Goal: Find specific page/section: Find specific page/section

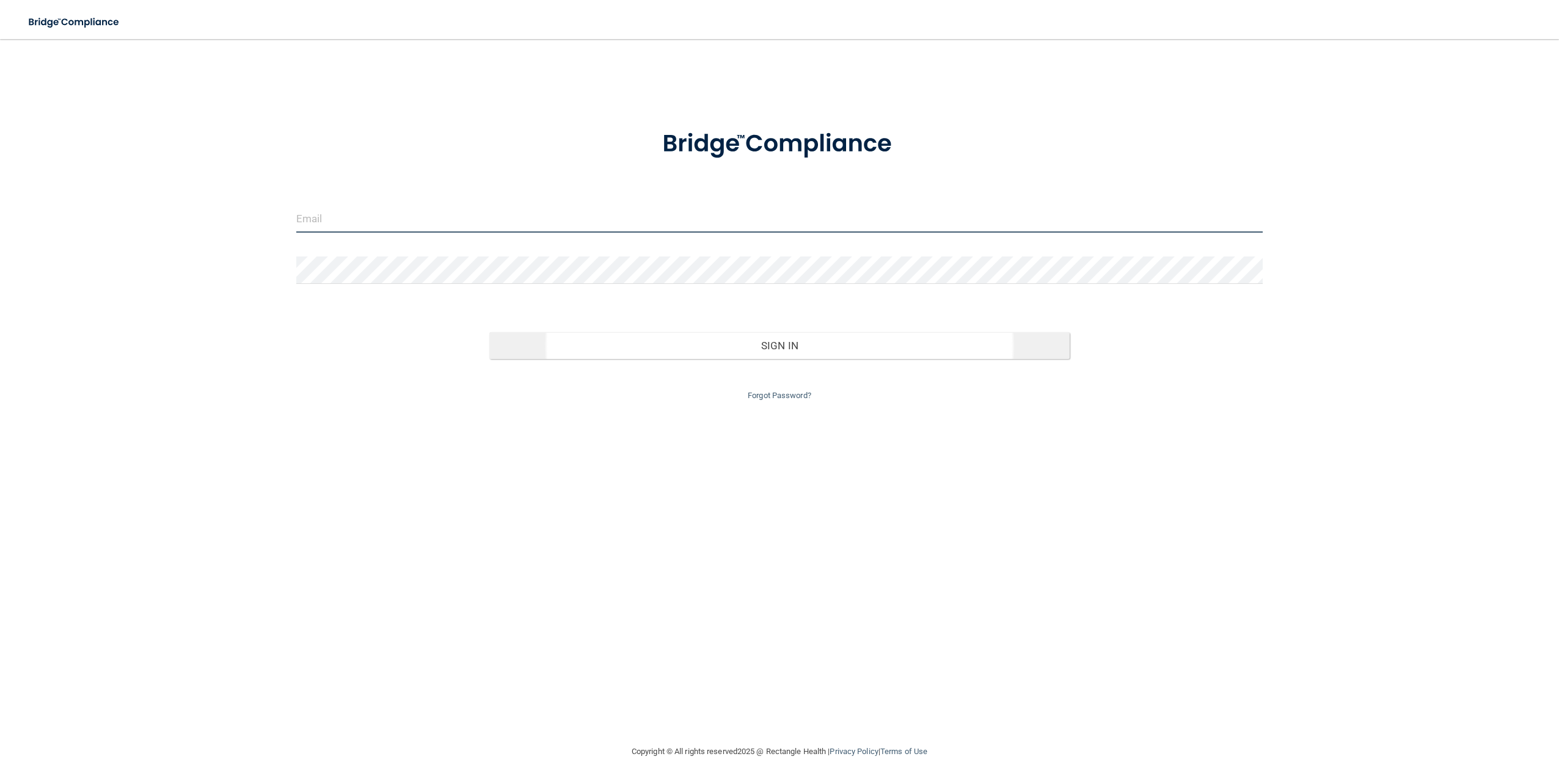
type input "[EMAIL_ADDRESS][DOMAIN_NAME]"
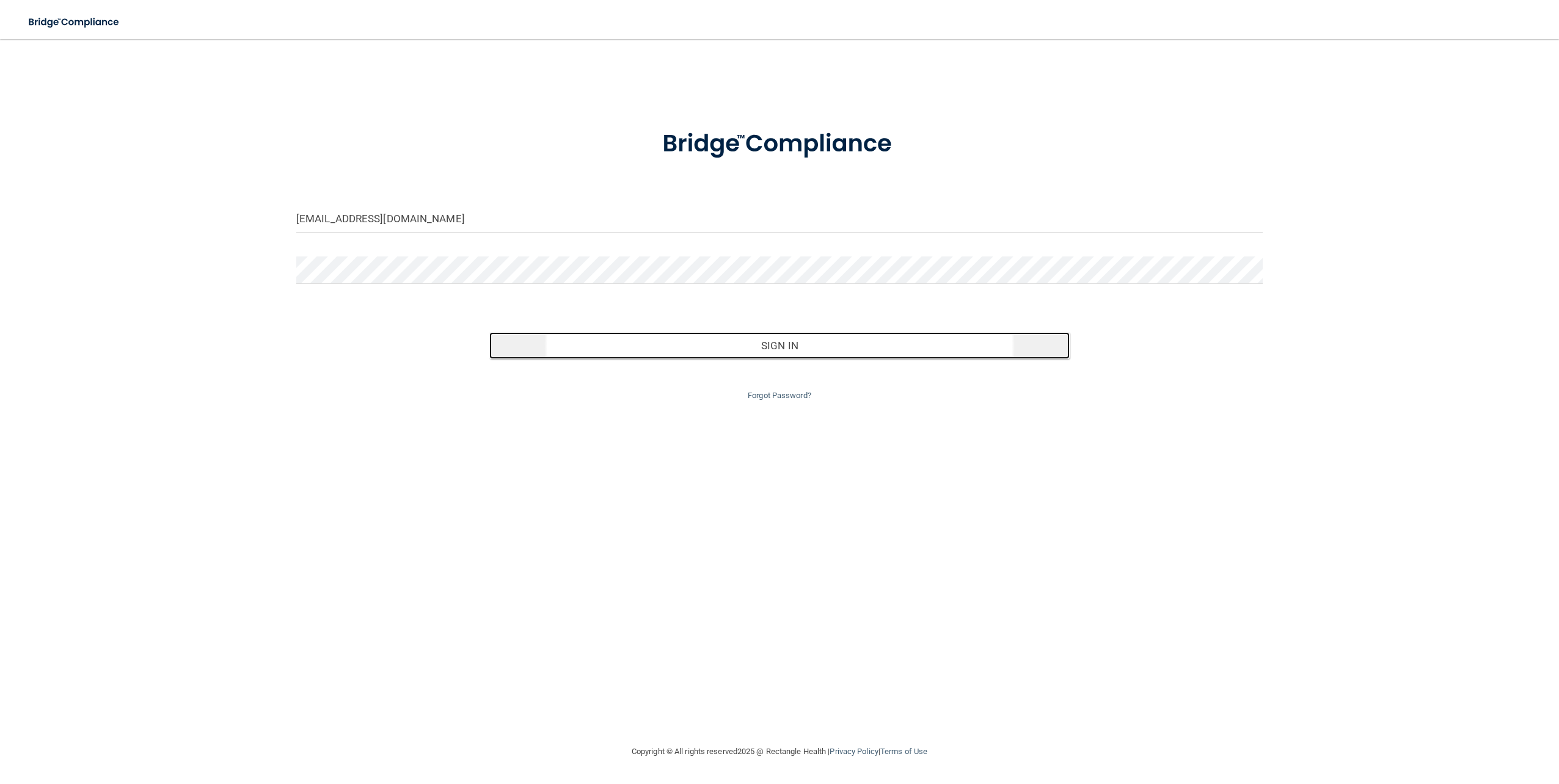
click at [821, 336] on button "Sign In" at bounding box center [779, 346] width 580 height 26
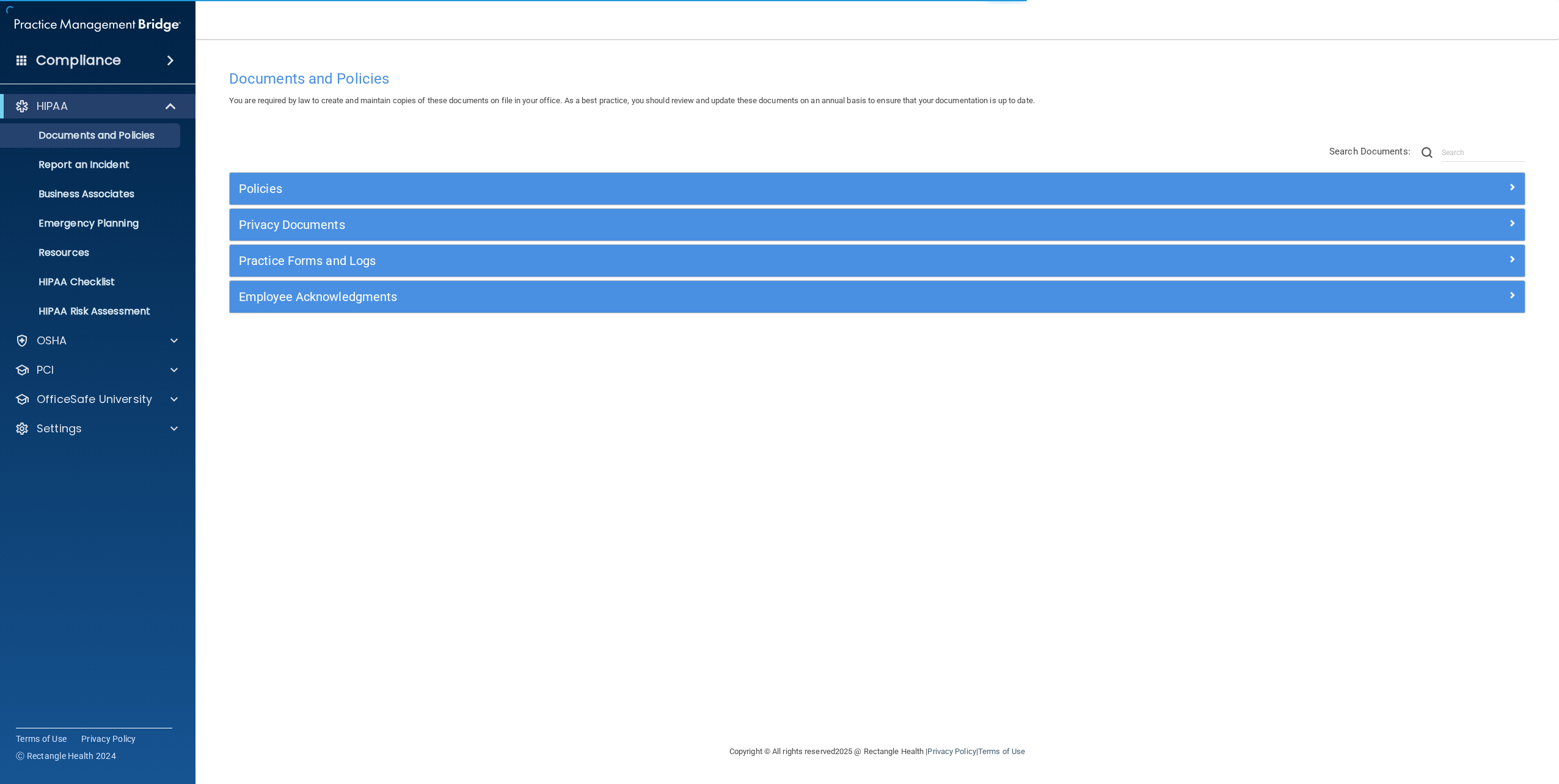
click at [153, 442] on div "HIPAA Documents and Policies Report an Incident Business Associates Emergency P…" at bounding box center [98, 270] width 196 height 361
click at [157, 433] on div at bounding box center [172, 428] width 31 height 15
click at [68, 512] on p "Services" at bounding box center [92, 516] width 167 height 12
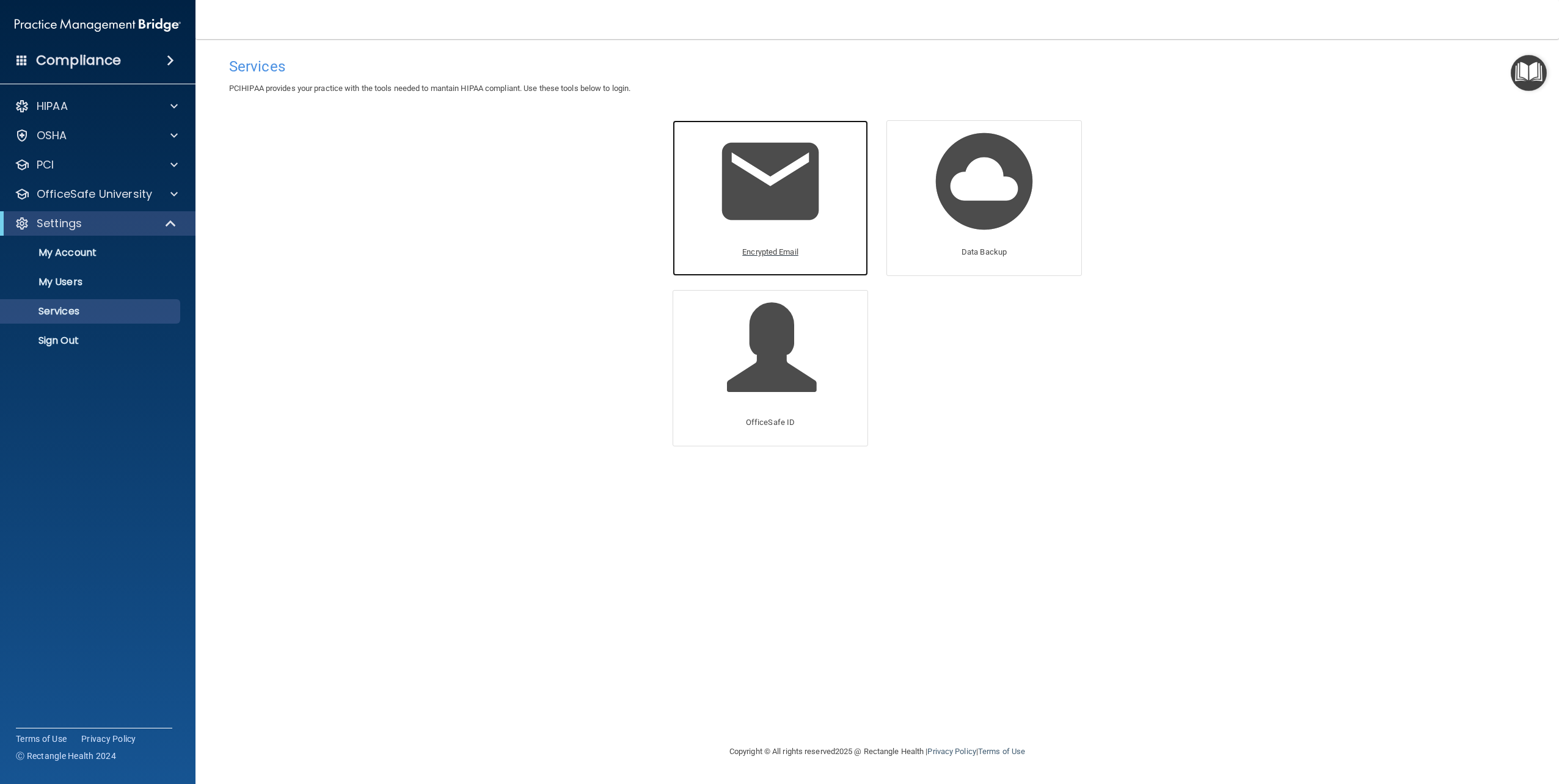
click at [784, 176] on img at bounding box center [770, 181] width 116 height 116
